Goal: Task Accomplishment & Management: Manage account settings

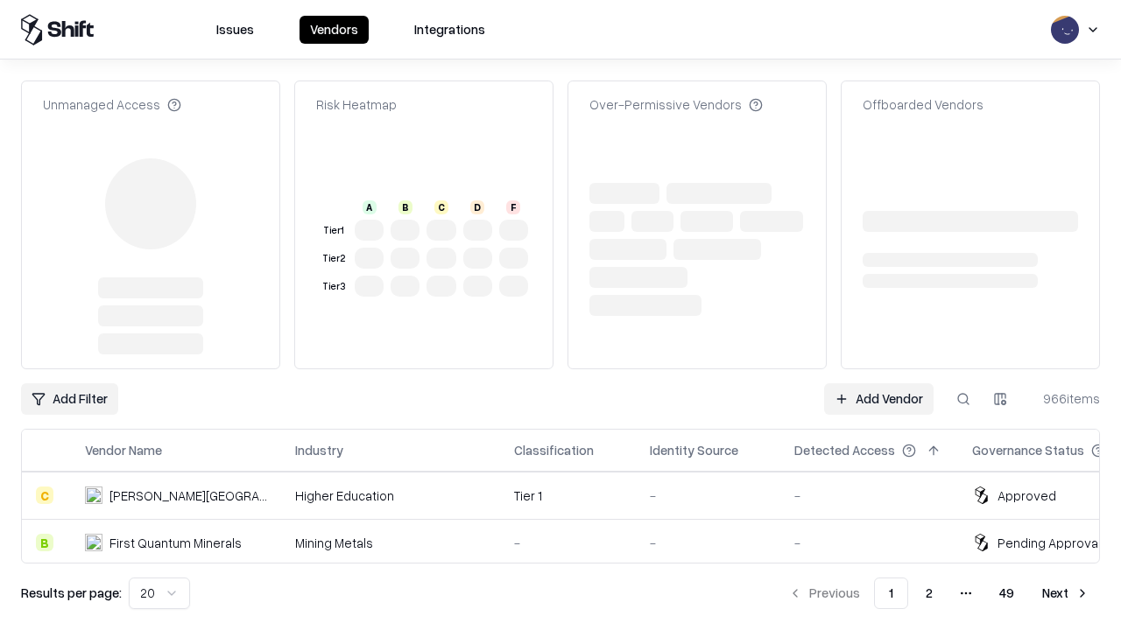
click at [878, 383] on link "Add Vendor" at bounding box center [878, 399] width 109 height 32
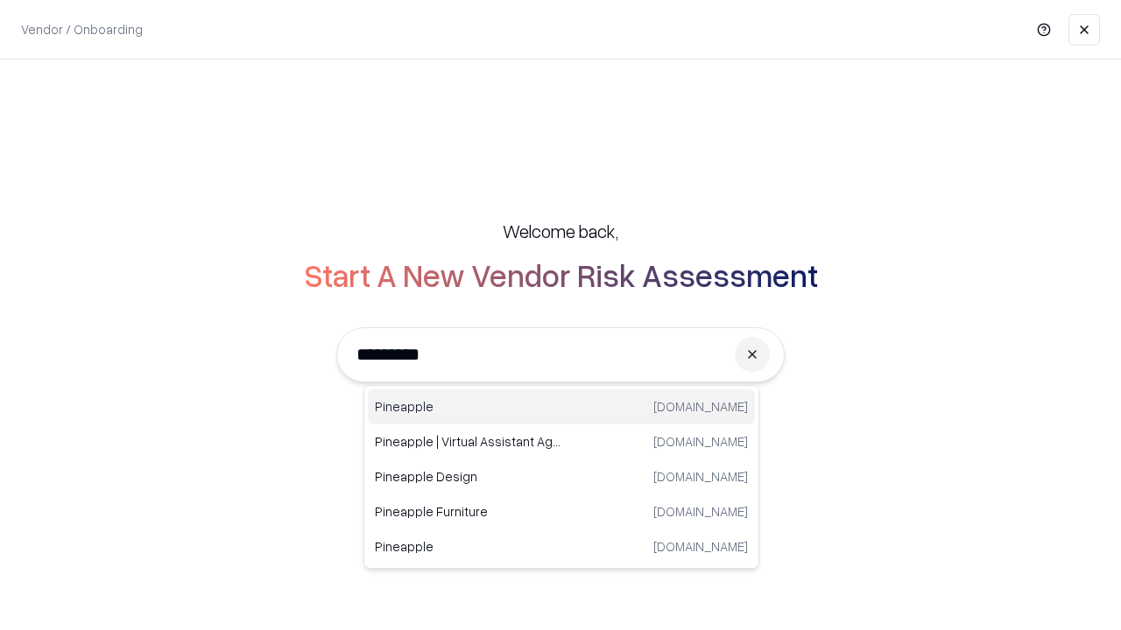
click at [561, 407] on div "Pineapple [DOMAIN_NAME]" at bounding box center [561, 407] width 387 height 35
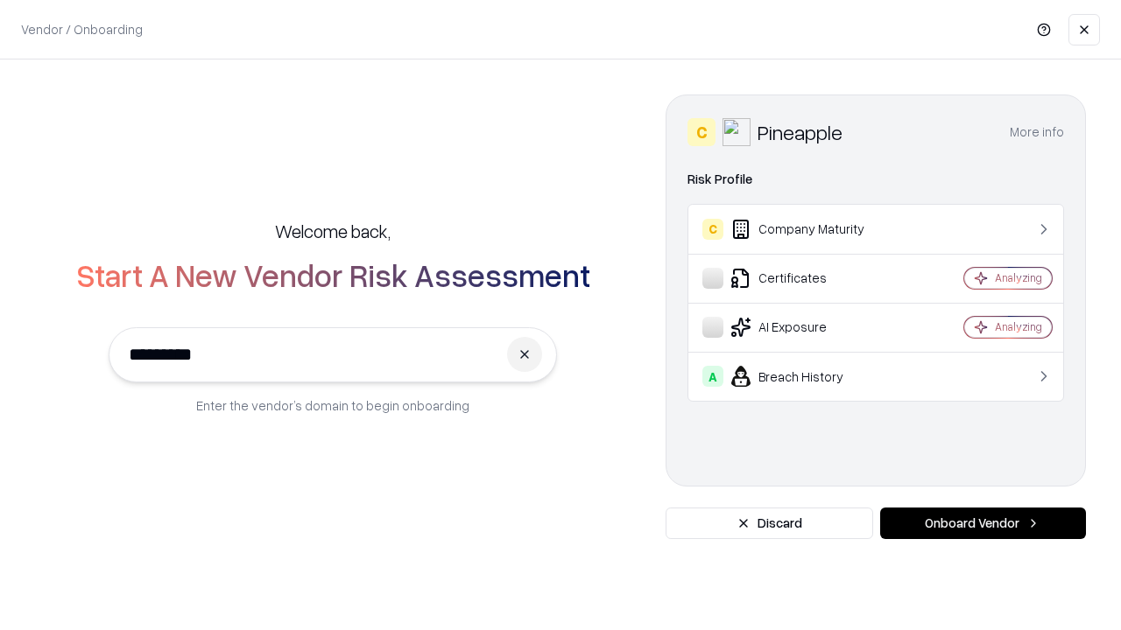
type input "*********"
click at [982, 524] on button "Onboard Vendor" at bounding box center [983, 524] width 206 height 32
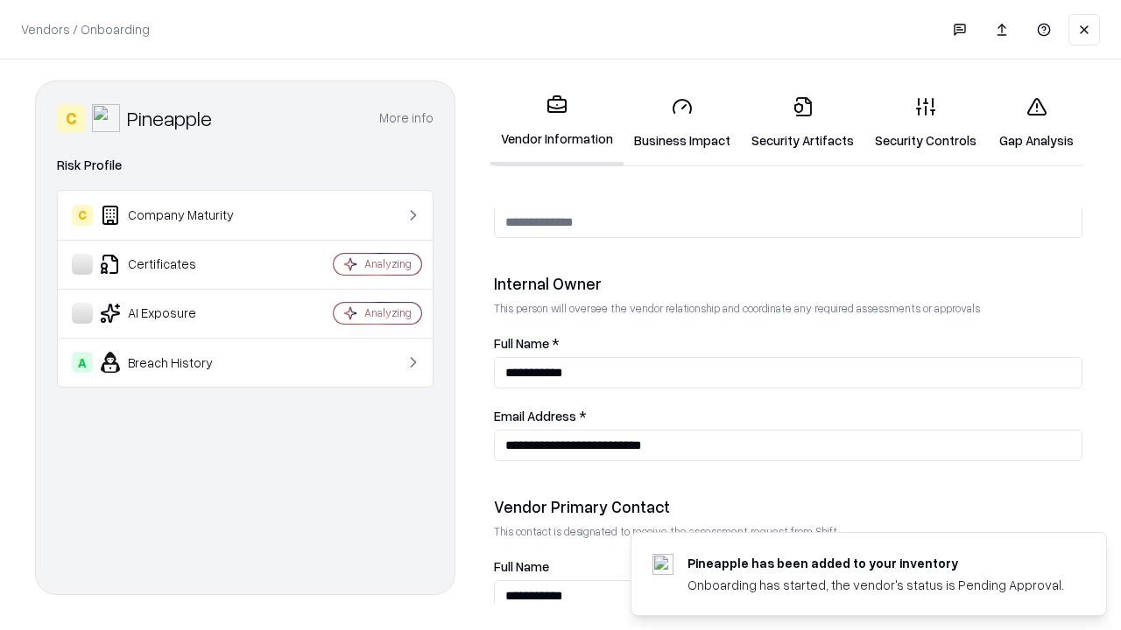
scroll to position [907, 0]
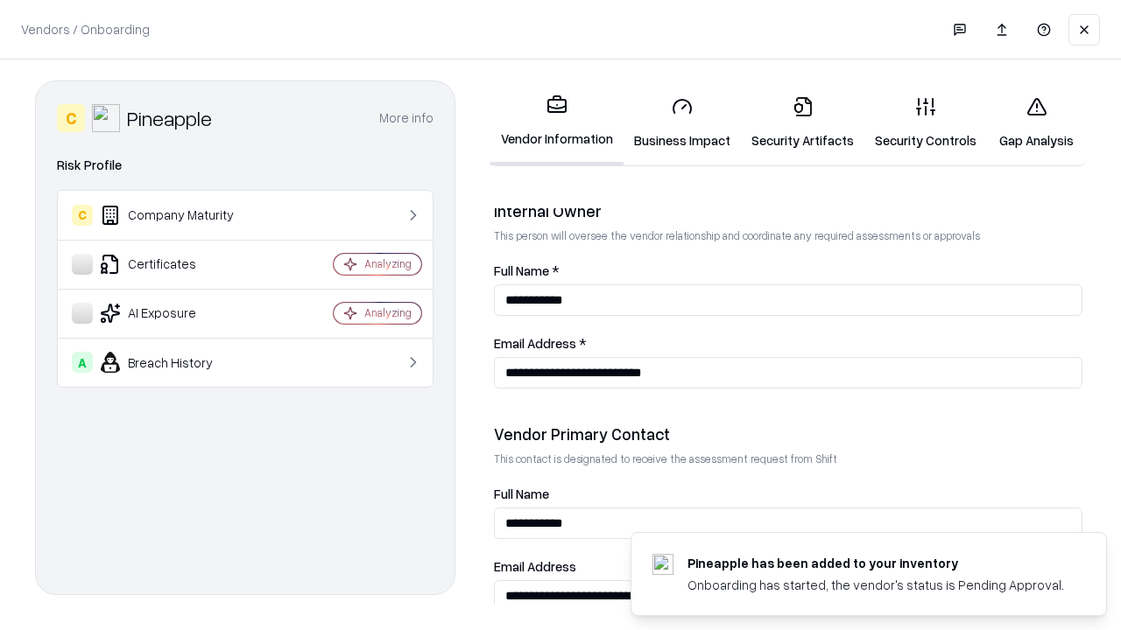
click at [802, 123] on link "Security Artifacts" at bounding box center [802, 122] width 123 height 81
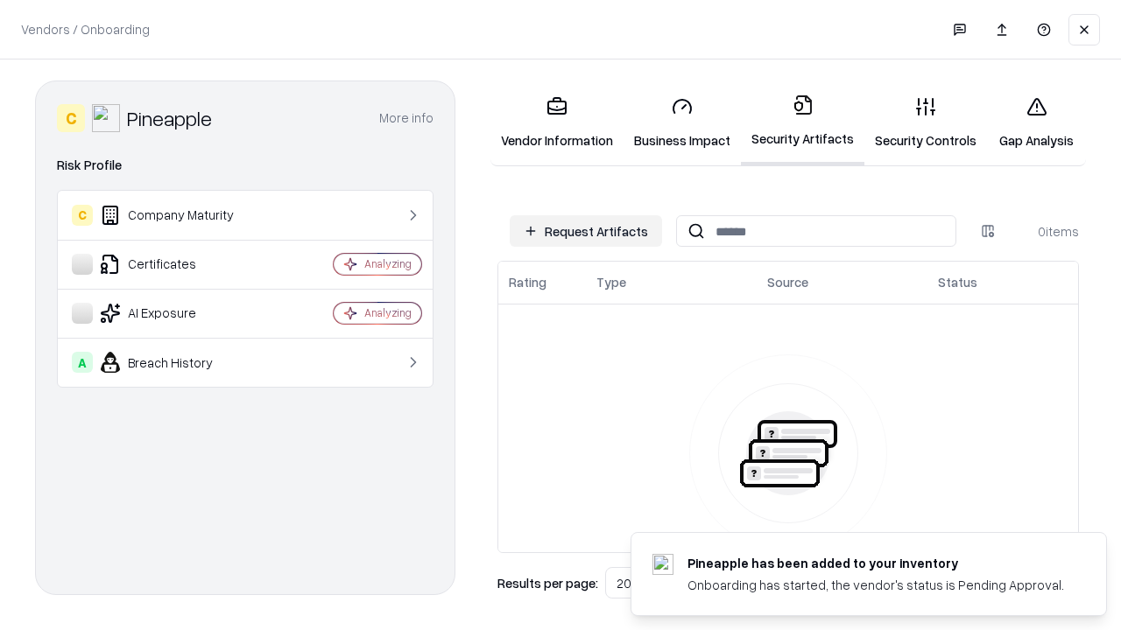
click at [586, 231] on button "Request Artifacts" at bounding box center [586, 231] width 152 height 32
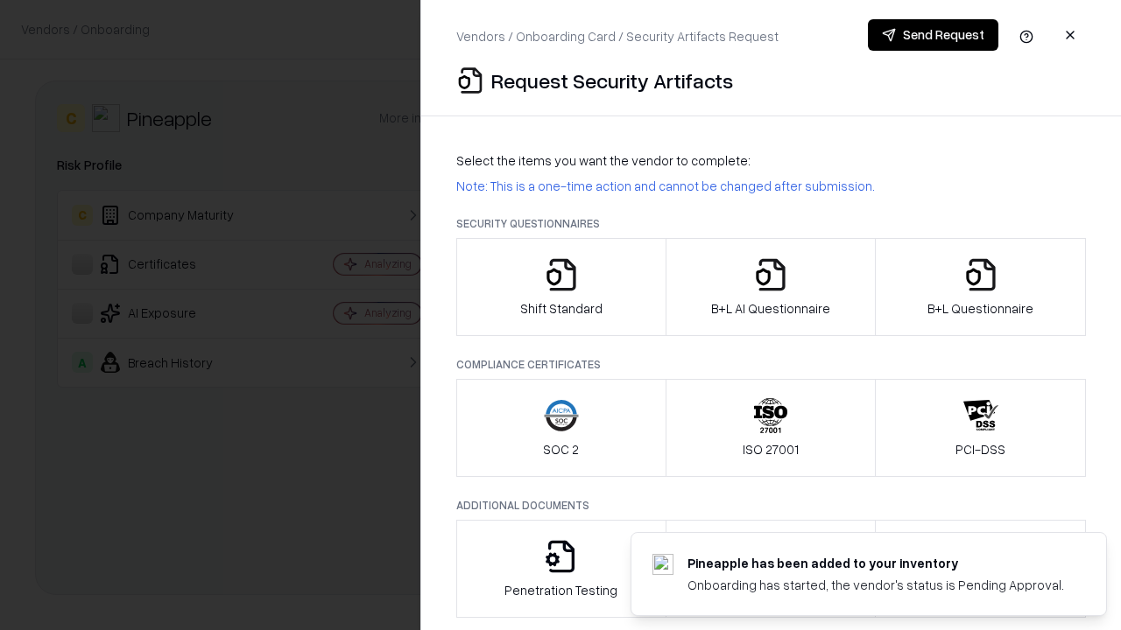
click at [980, 287] on icon "button" at bounding box center [980, 274] width 35 height 35
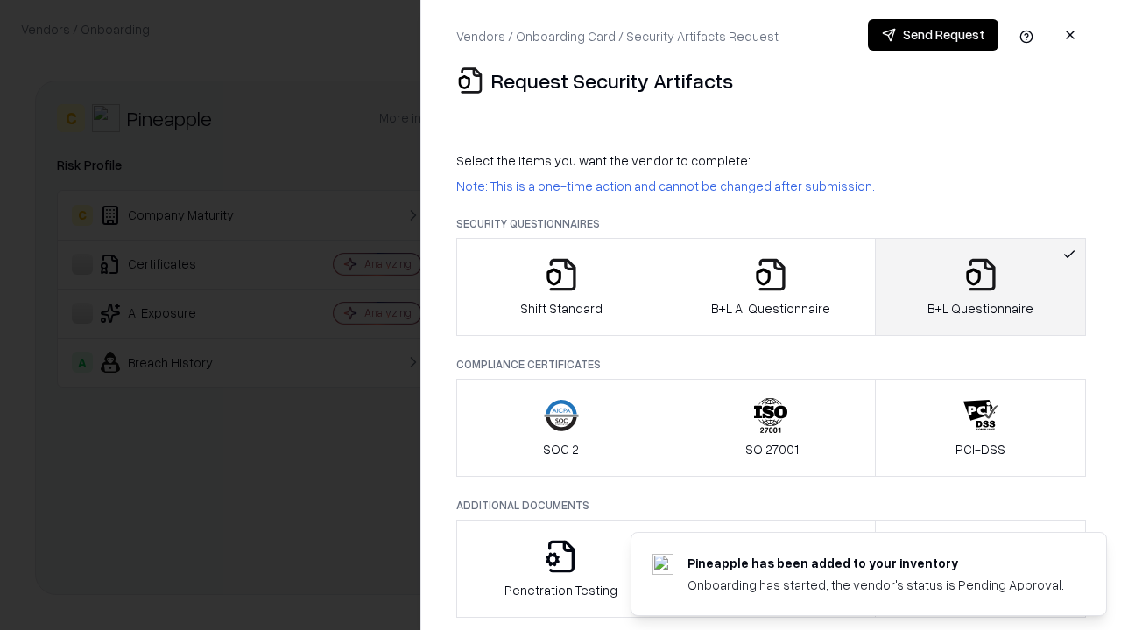
click at [770, 287] on icon "button" at bounding box center [770, 274] width 35 height 35
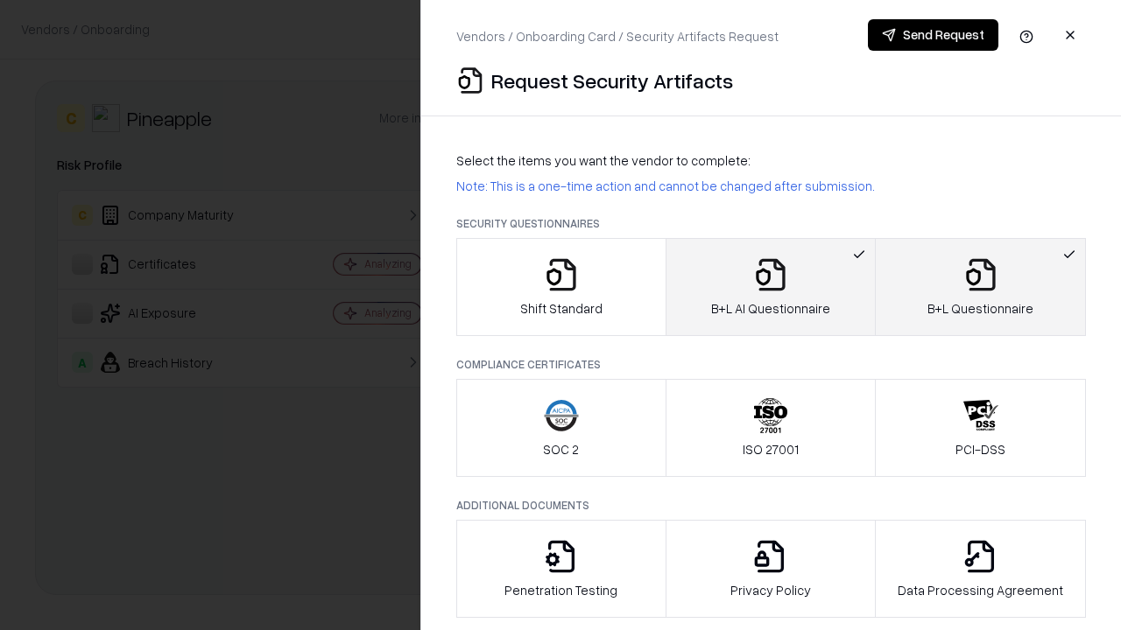
click at [932, 35] on button "Send Request" at bounding box center [933, 35] width 130 height 32
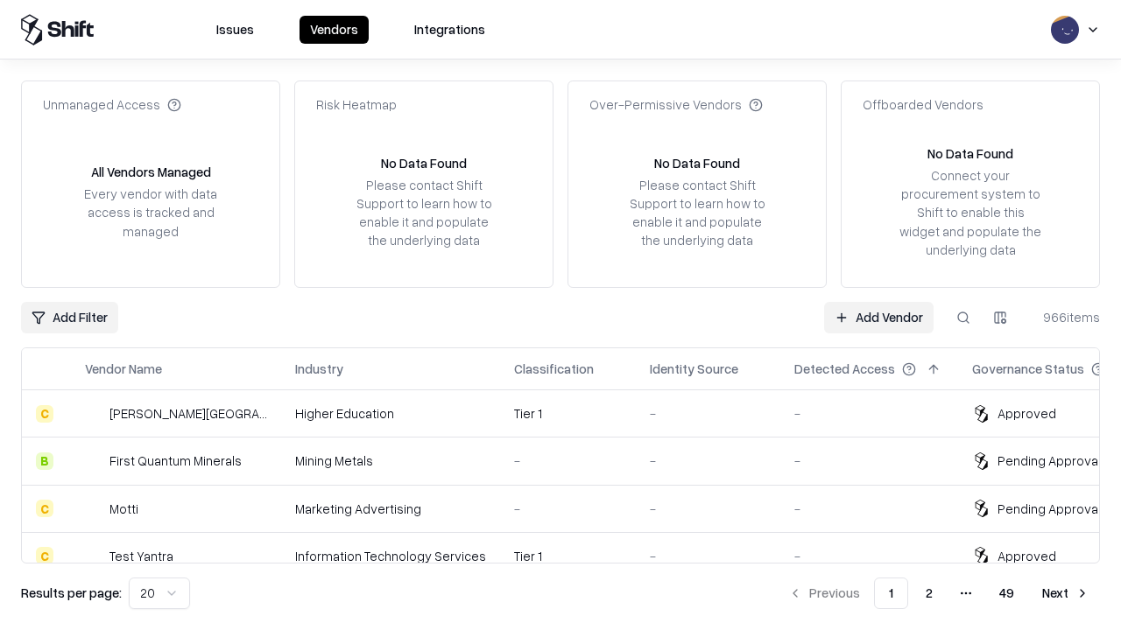
click at [963, 317] on button at bounding box center [963, 318] width 32 height 32
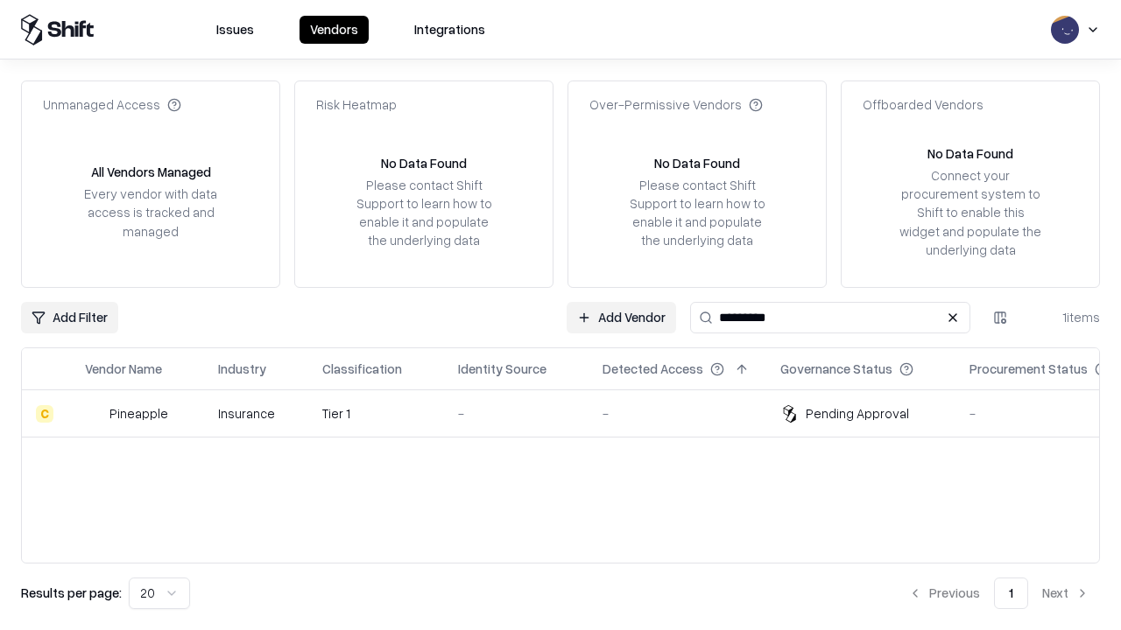
type input "*********"
click at [571, 413] on div "-" at bounding box center [516, 413] width 116 height 18
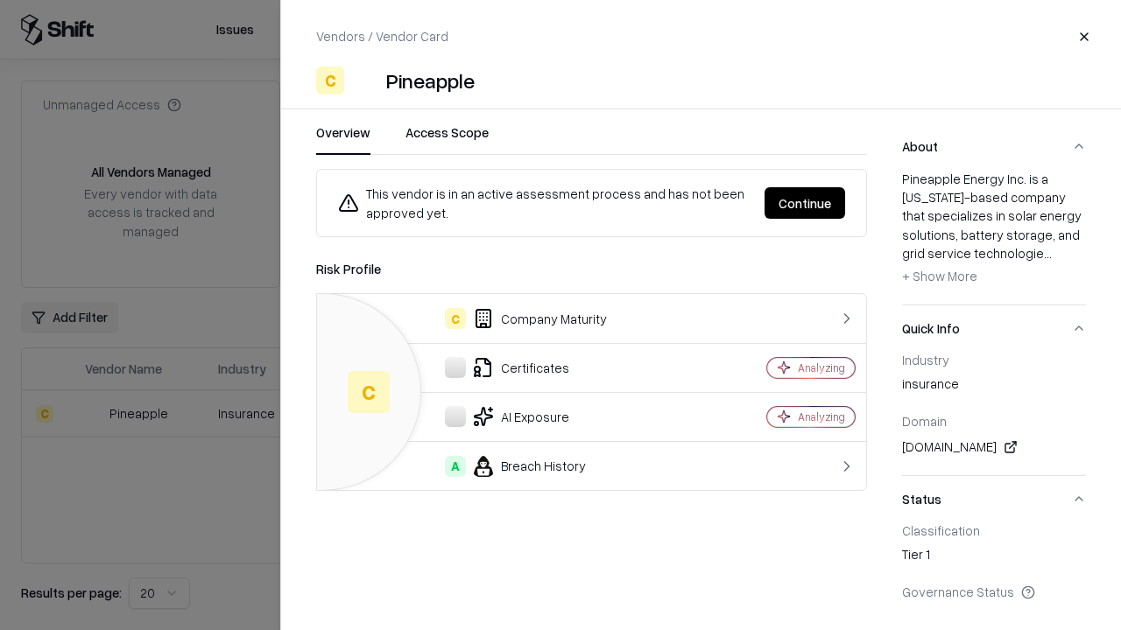
click at [805, 203] on button "Continue" at bounding box center [804, 203] width 81 height 32
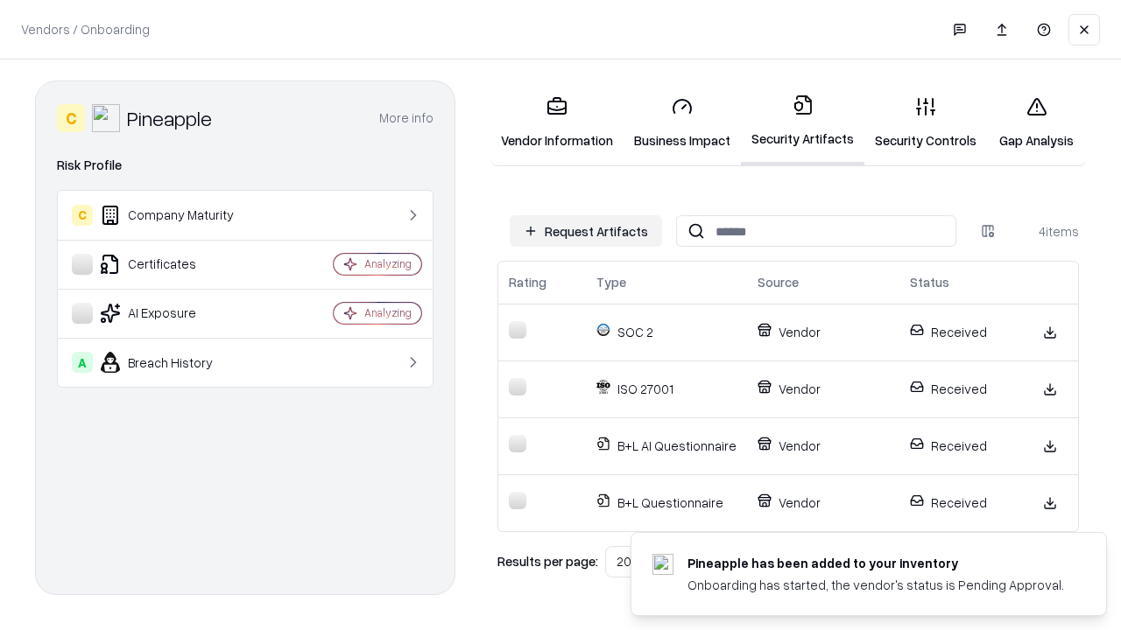
click at [1036, 123] on link "Gap Analysis" at bounding box center [1036, 122] width 99 height 81
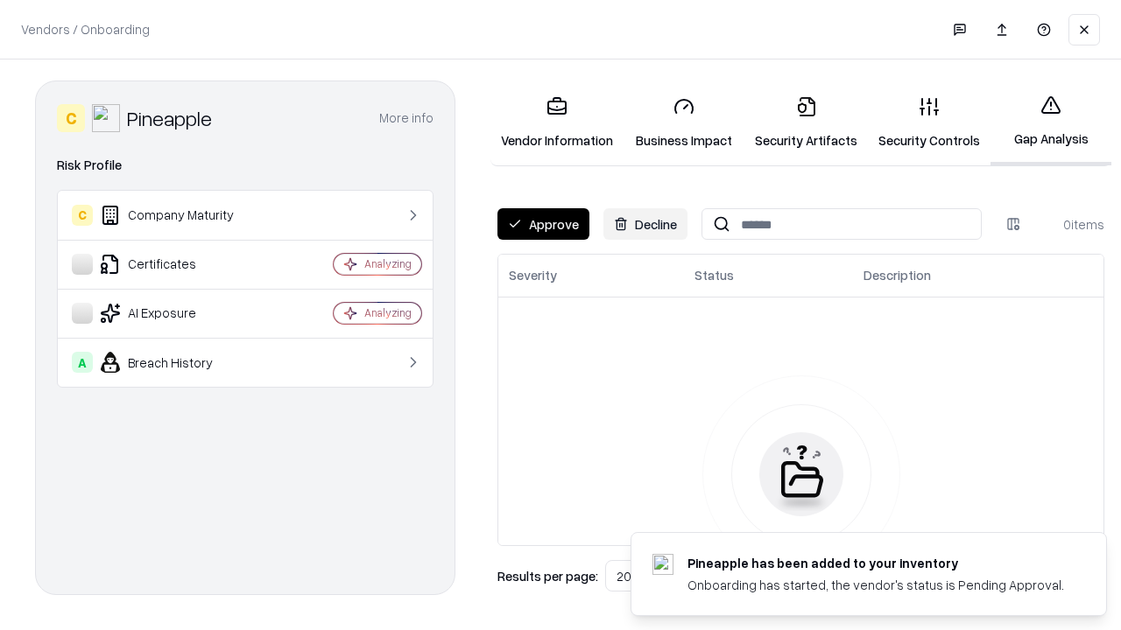
click at [543, 224] on button "Approve" at bounding box center [543, 224] width 92 height 32
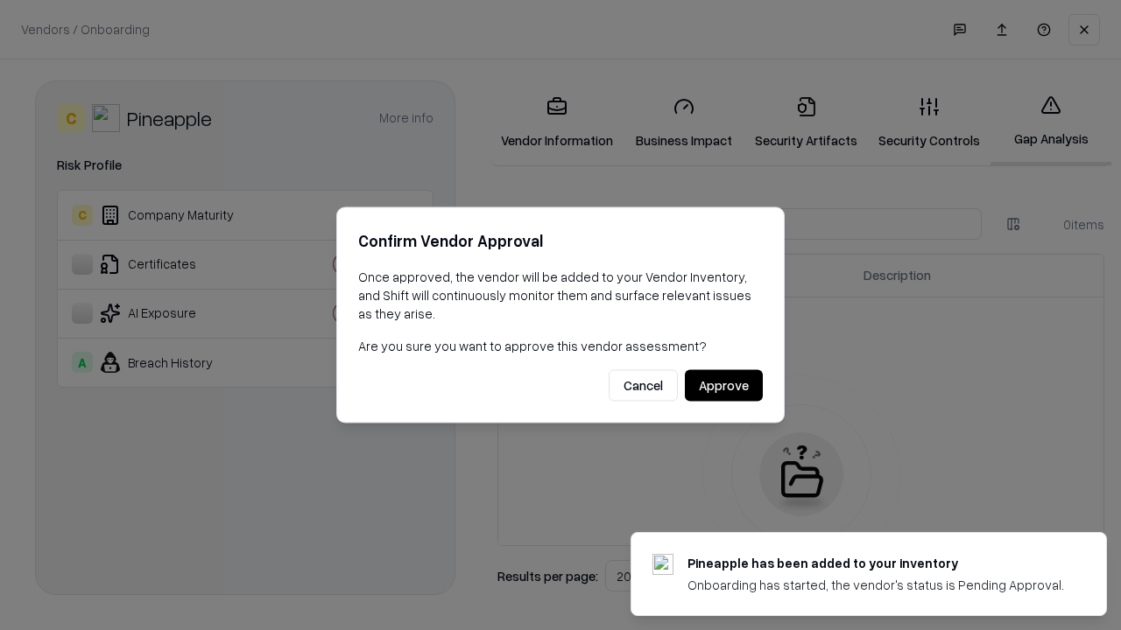
click at [723, 385] on button "Approve" at bounding box center [724, 386] width 78 height 32
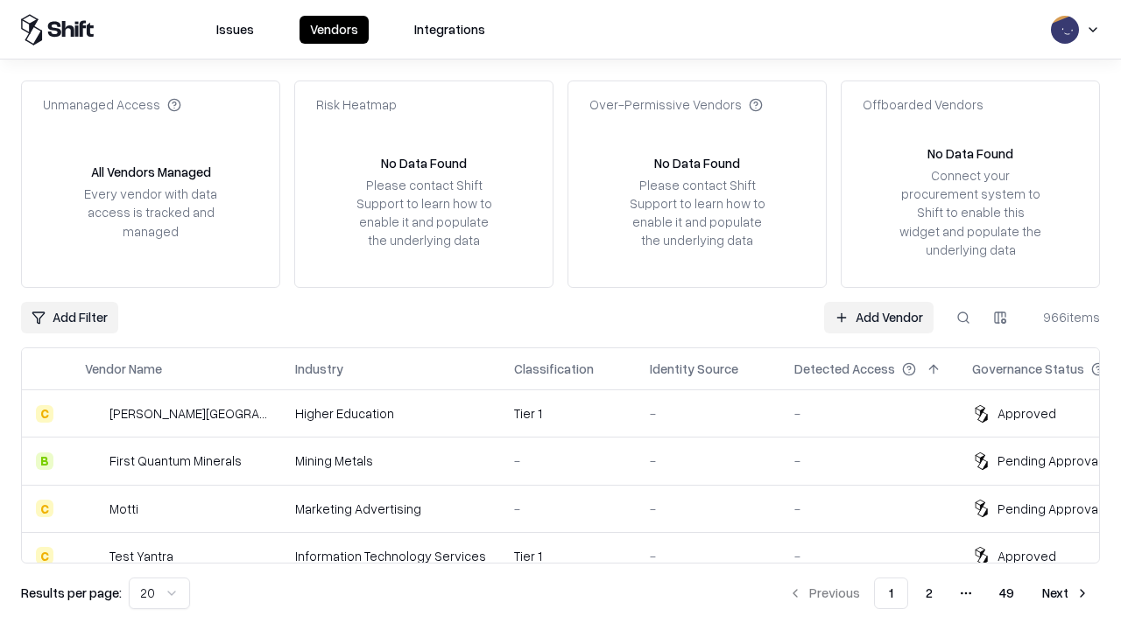
type input "*********"
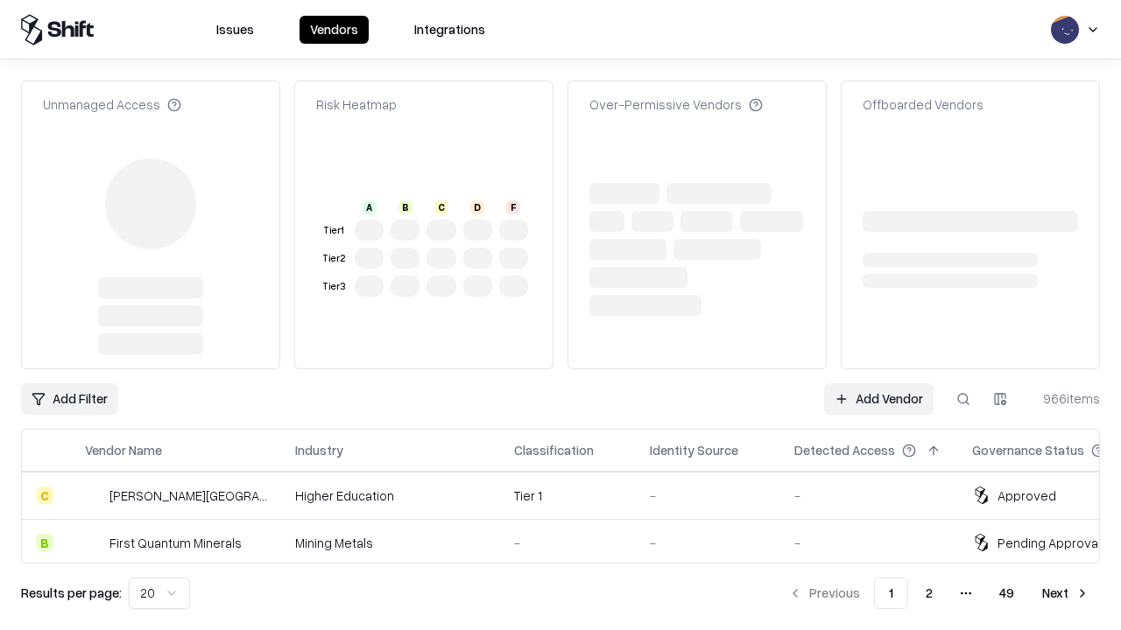
click at [878, 383] on link "Add Vendor" at bounding box center [878, 399] width 109 height 32
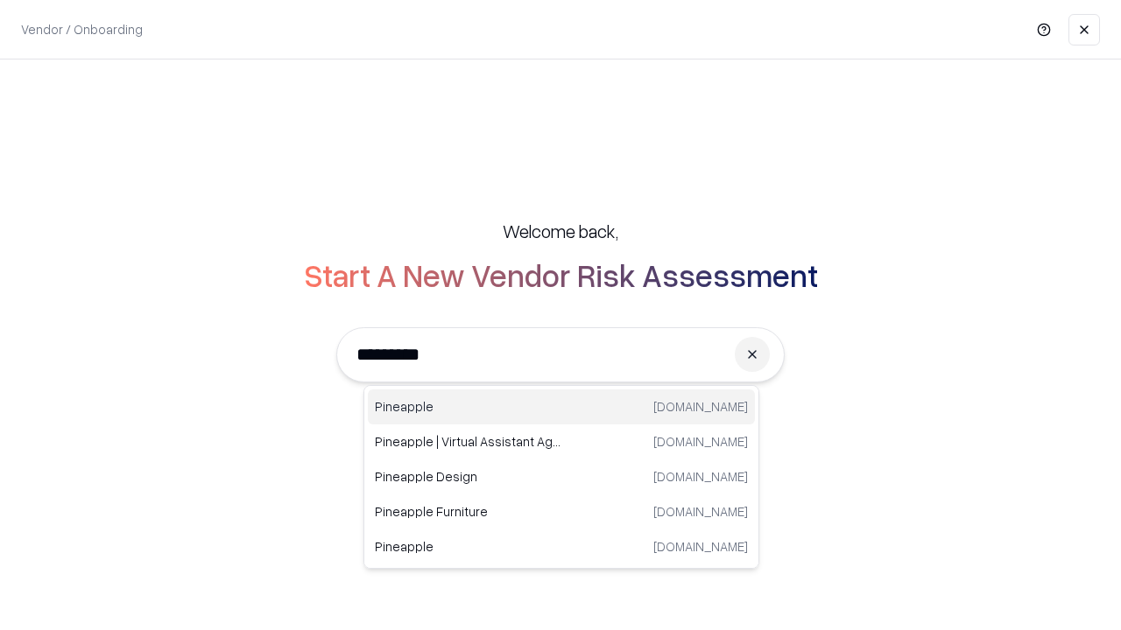
click at [561, 407] on div "Pineapple [DOMAIN_NAME]" at bounding box center [561, 407] width 387 height 35
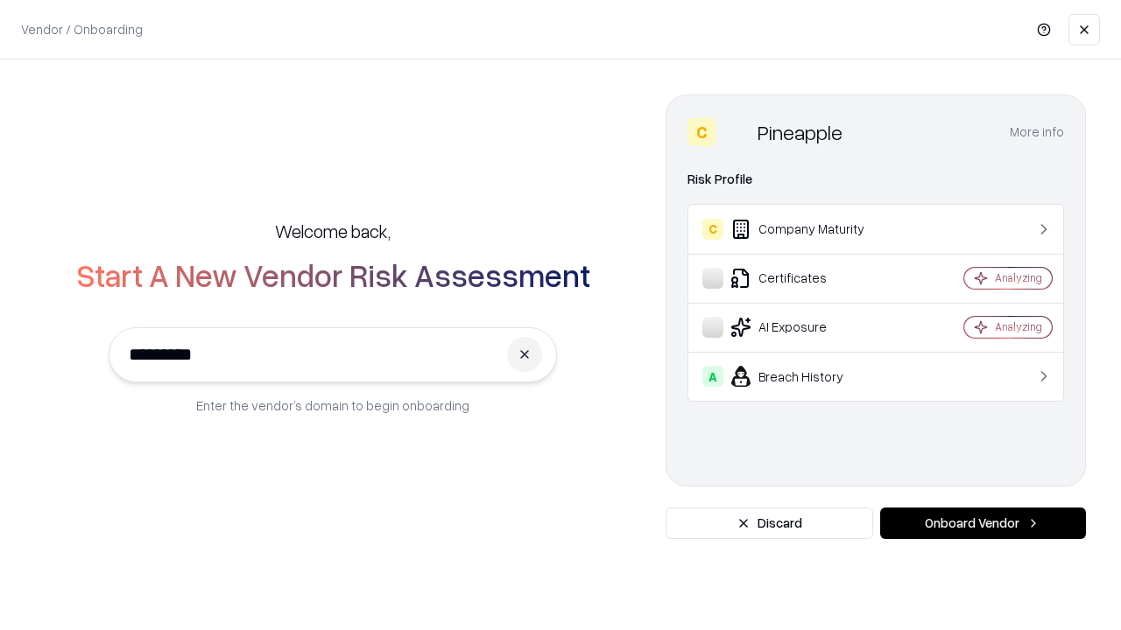
type input "*********"
click at [982, 524] on button "Onboard Vendor" at bounding box center [983, 524] width 206 height 32
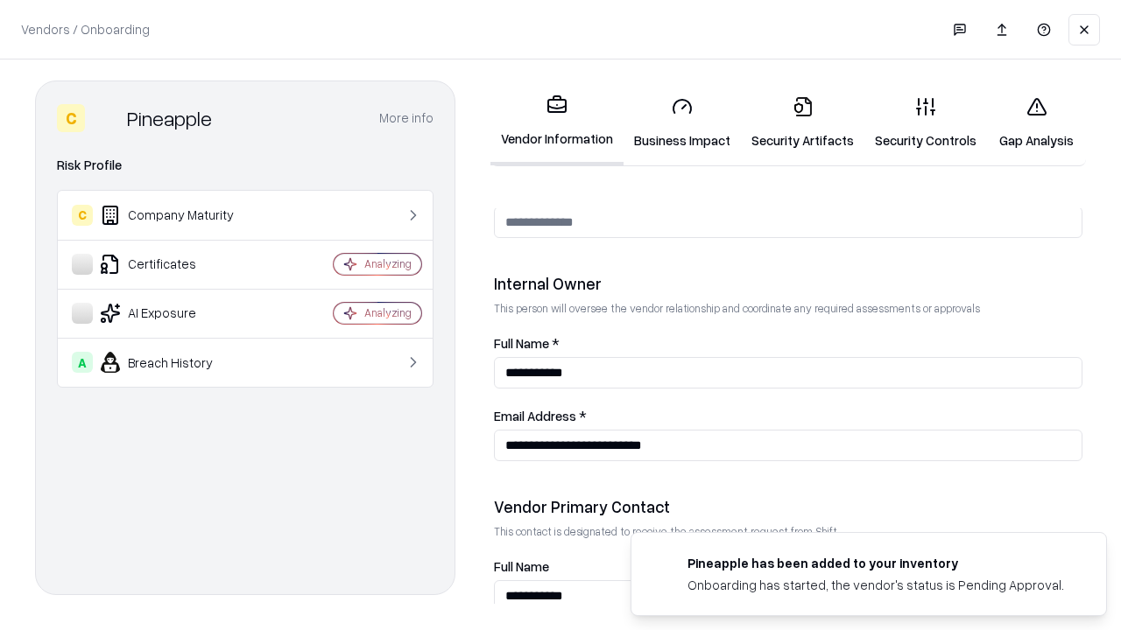
scroll to position [907, 0]
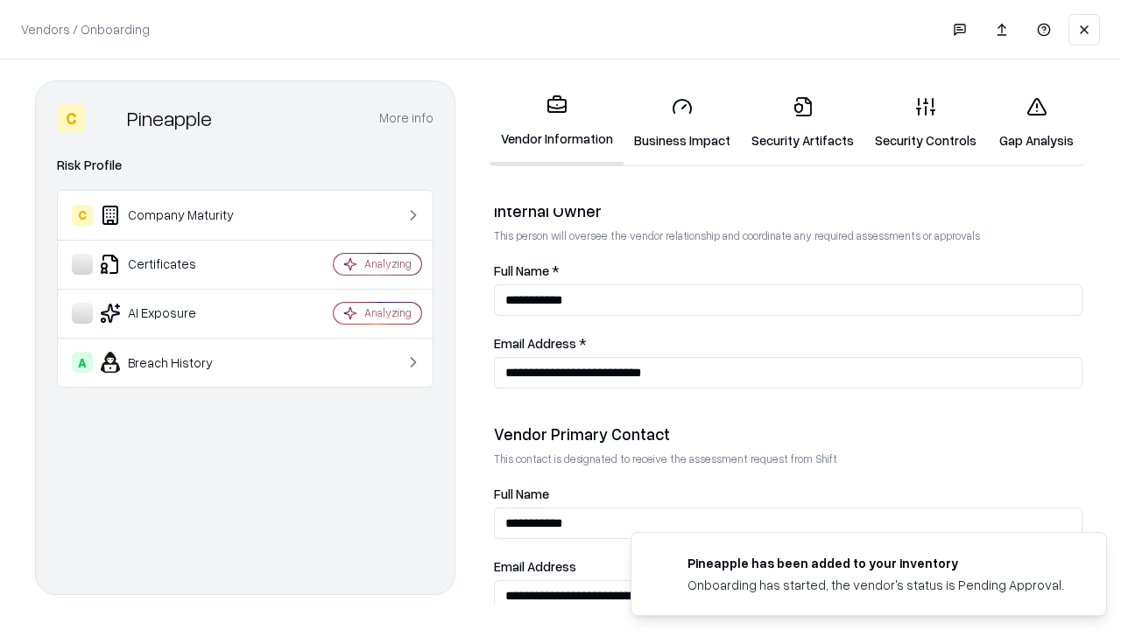
click at [1036, 123] on link "Gap Analysis" at bounding box center [1036, 122] width 99 height 81
